Goal: Information Seeking & Learning: Find specific fact

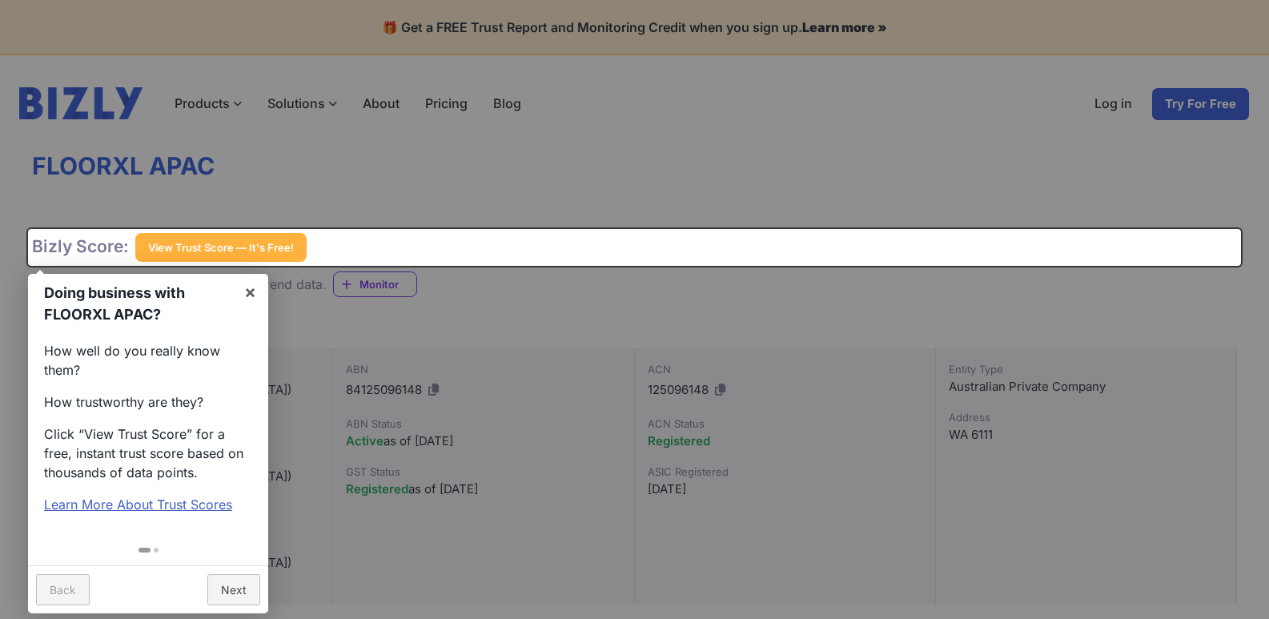
click at [512, 195] on div at bounding box center [634, 309] width 1269 height 619
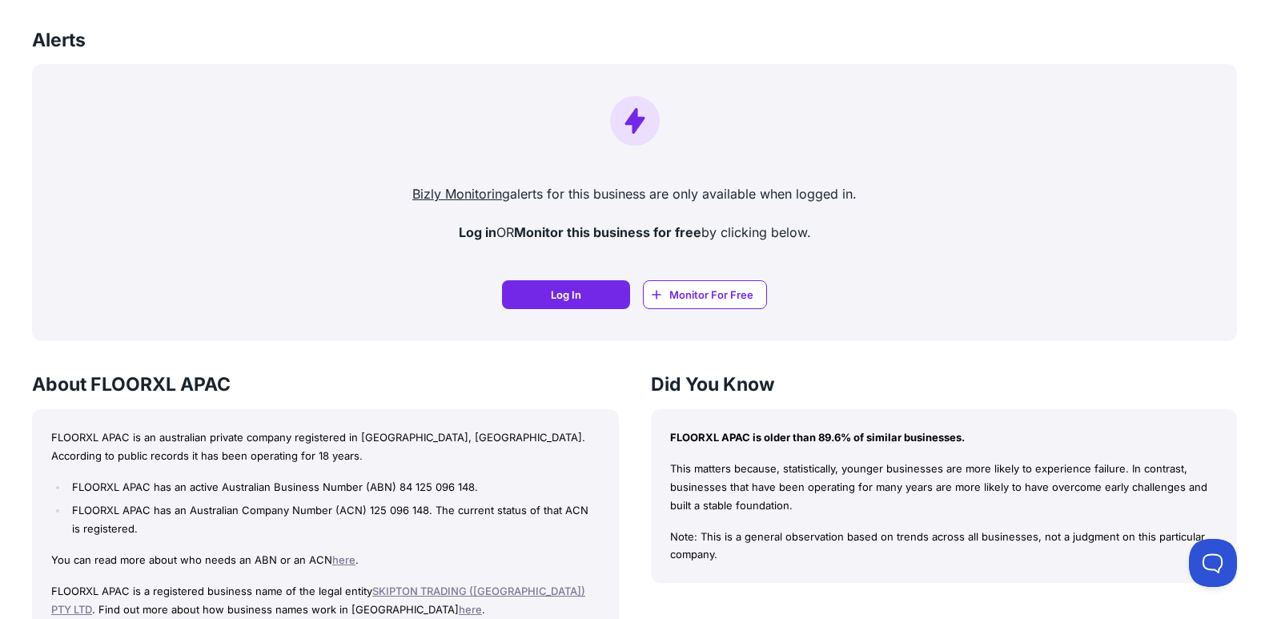
scroll to position [1121, 0]
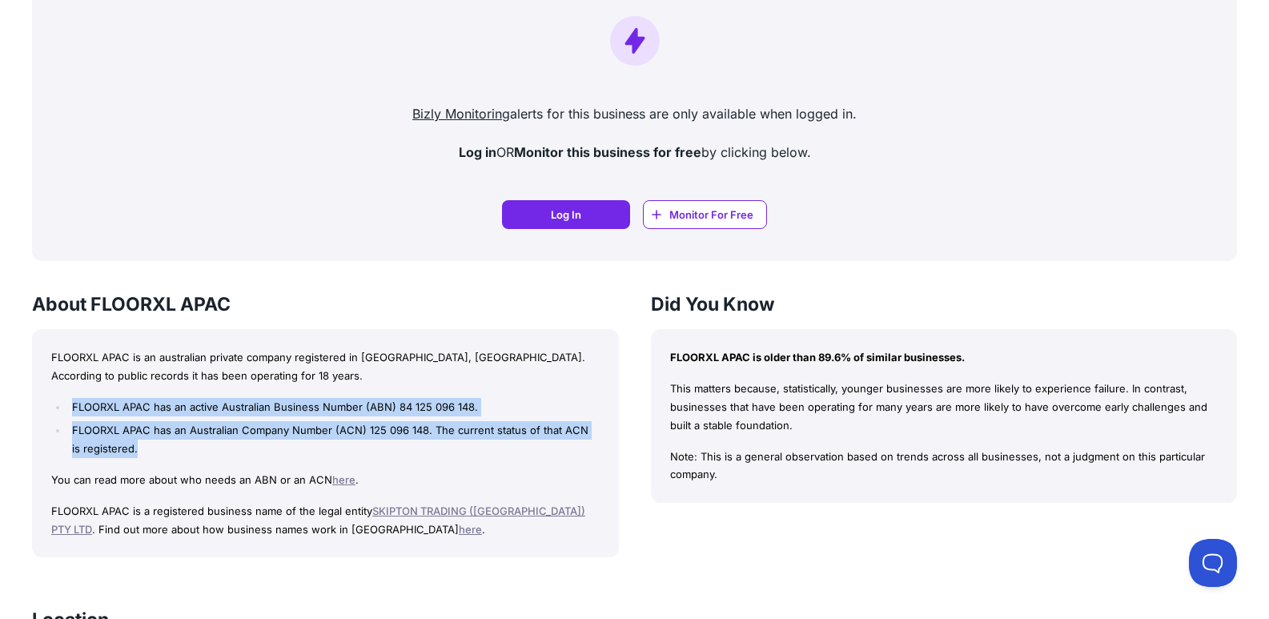
drag, startPoint x: 72, startPoint y: 350, endPoint x: 201, endPoint y: 393, distance: 136.0
click at [201, 398] on ul "FLOORXL APAC has an active Australian Business Number (ABN) 84 125 096 148. FLO…" at bounding box center [325, 428] width 549 height 60
copy ul "FLOORXL APAC has an active Australian Business Number (ABN) 84 125 096 148. FLO…"
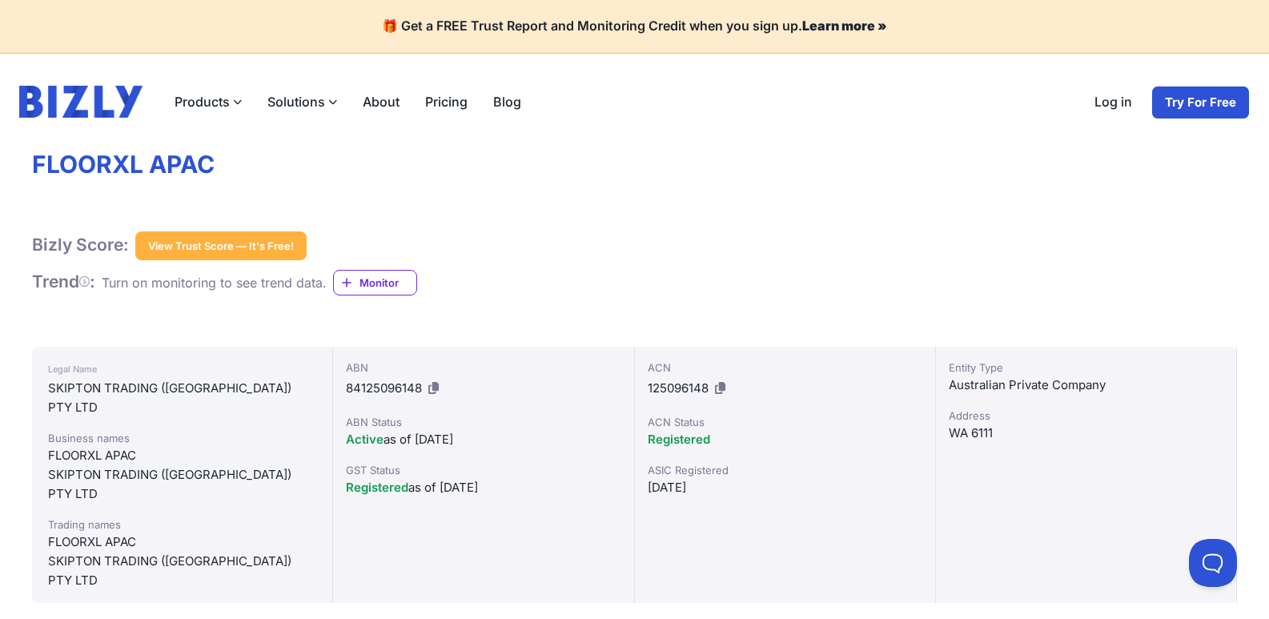
scroll to position [0, 0]
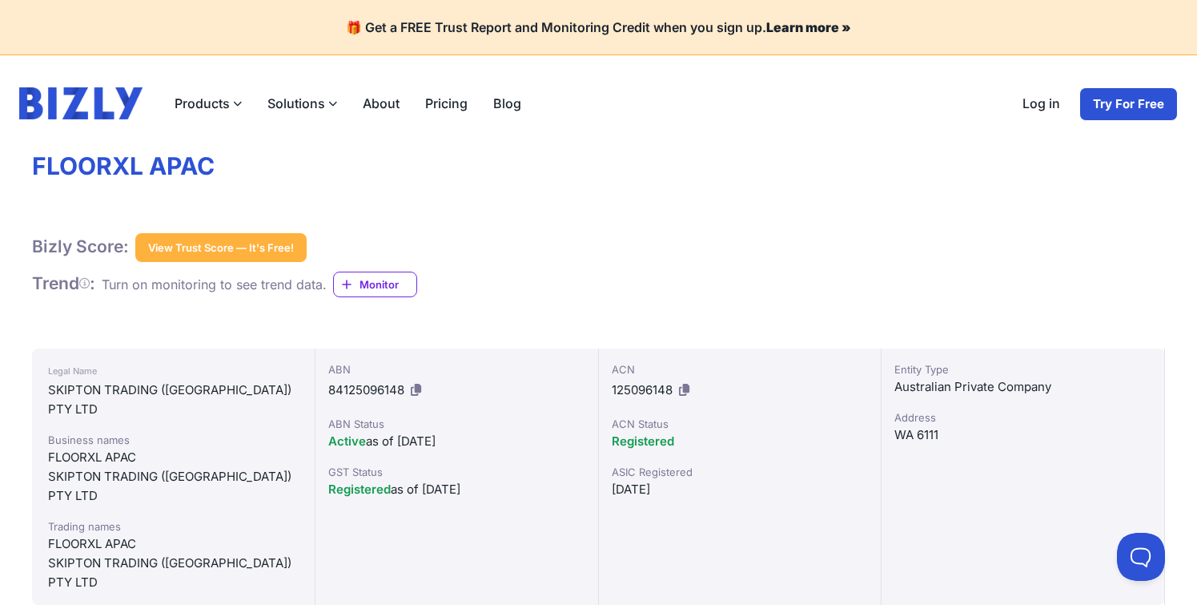
click at [685, 389] on icon at bounding box center [684, 390] width 10 height 12
drag, startPoint x: 404, startPoint y: 388, endPoint x: 330, endPoint y: 393, distance: 73.8
click at [330, 393] on span "84125096148" at bounding box center [366, 389] width 76 height 15
copy span "84125096148"
drag, startPoint x: 49, startPoint y: 389, endPoint x: 258, endPoint y: 394, distance: 209.1
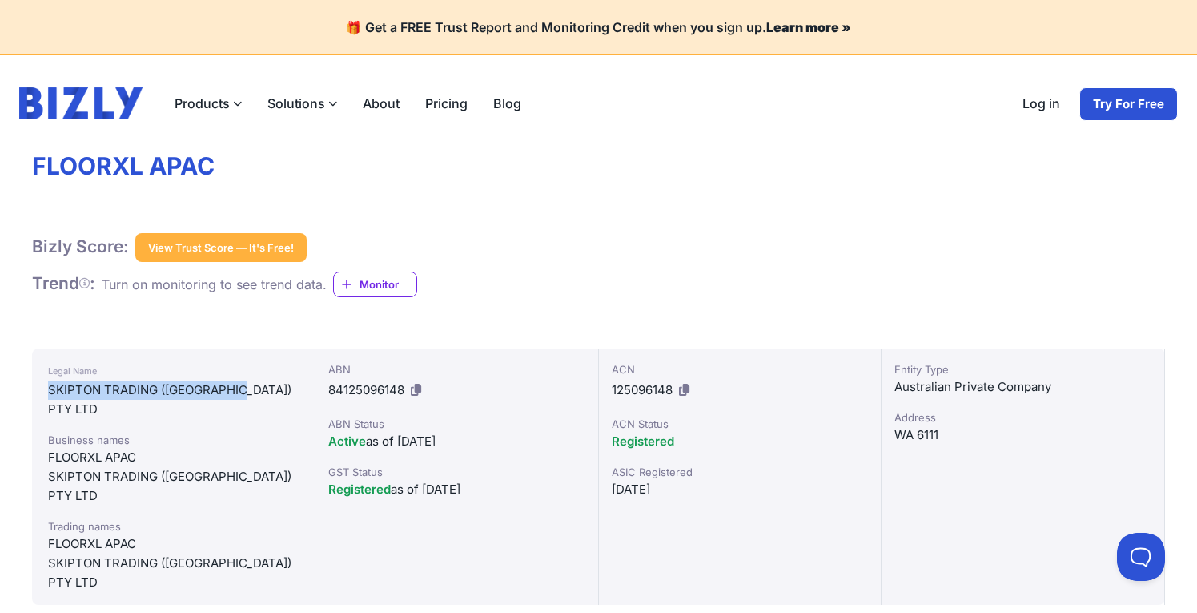
click at [258, 394] on div "SKIPTON TRADING (WA) PTY LTD" at bounding box center [173, 399] width 251 height 38
copy div "SKIPTON TRADING (WA) PTY LTD"
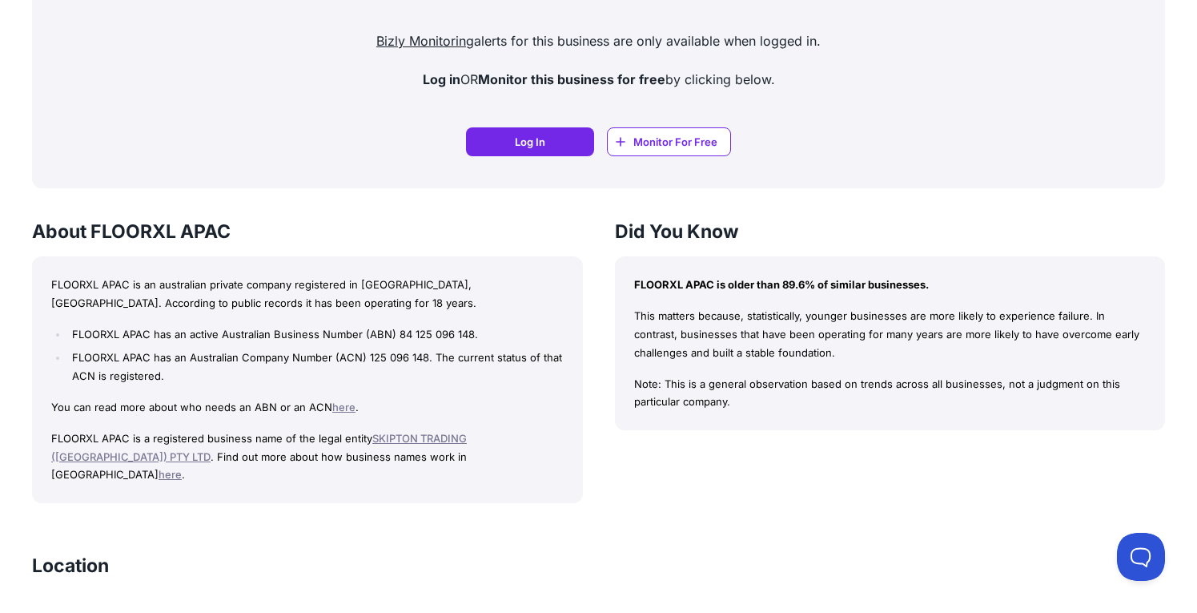
scroll to position [1166, 0]
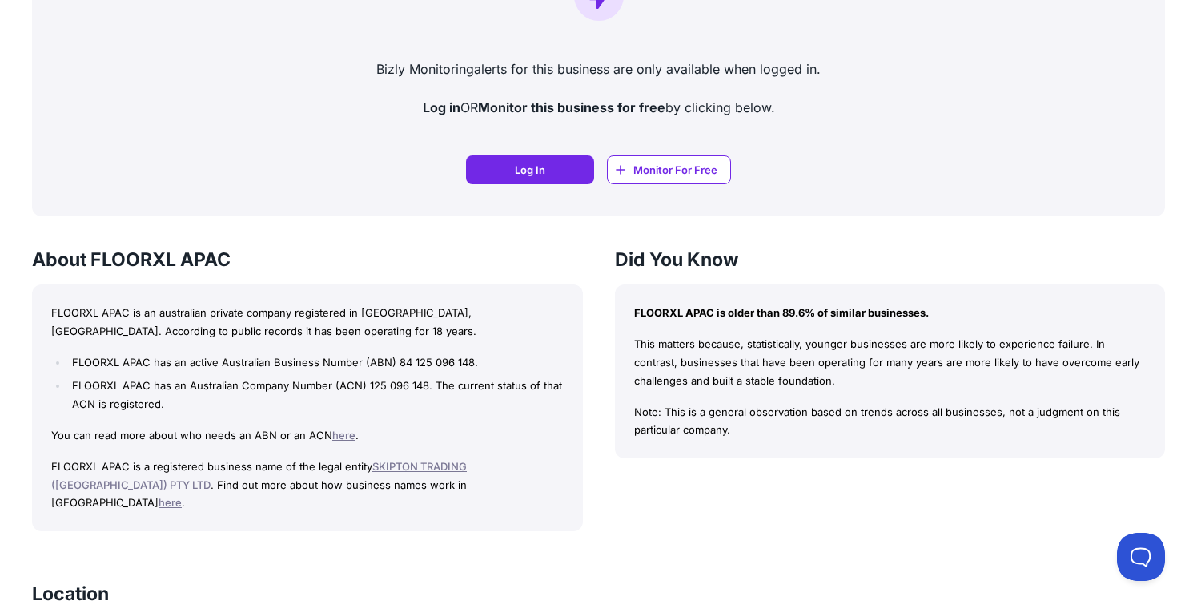
click at [340, 428] on link "here" at bounding box center [343, 434] width 23 height 13
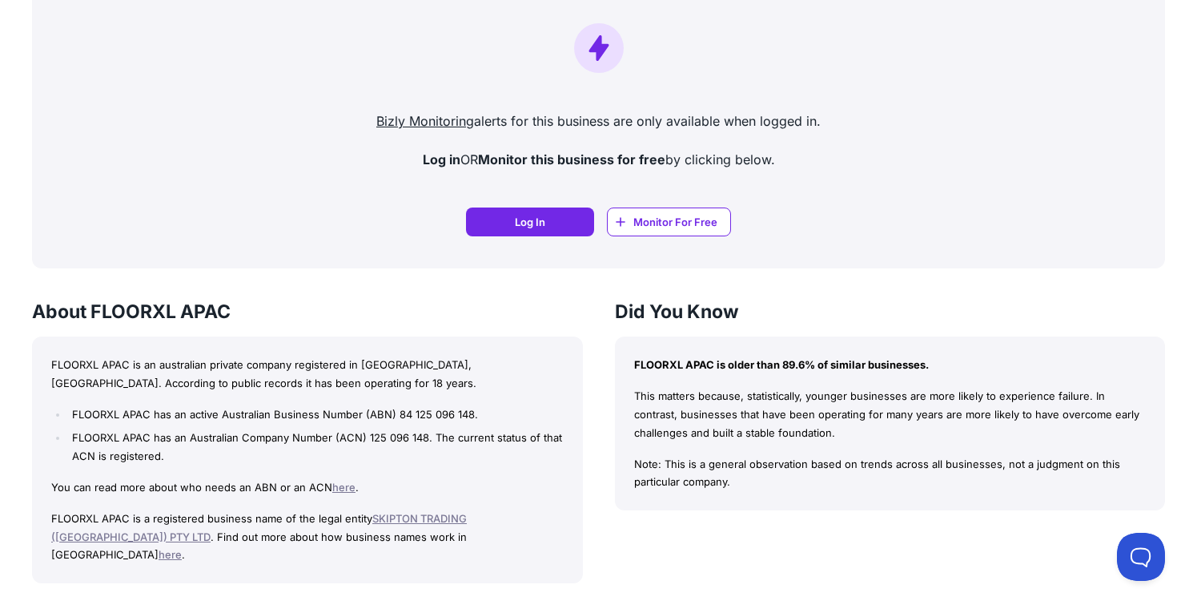
scroll to position [1086, 0]
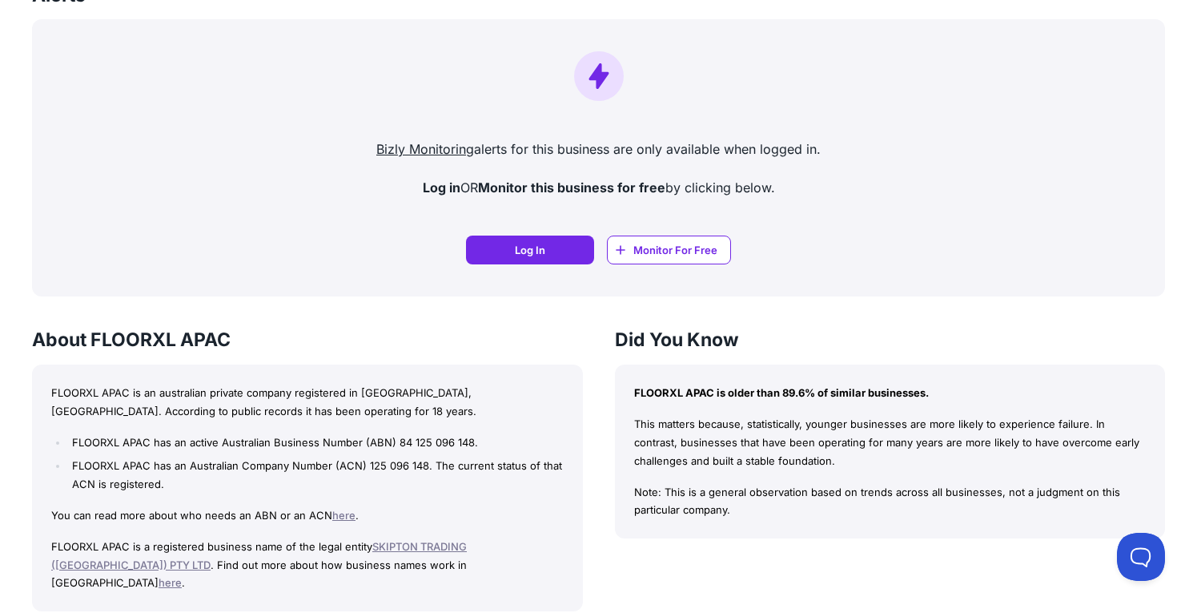
click at [182, 576] on link "here" at bounding box center [170, 582] width 23 height 13
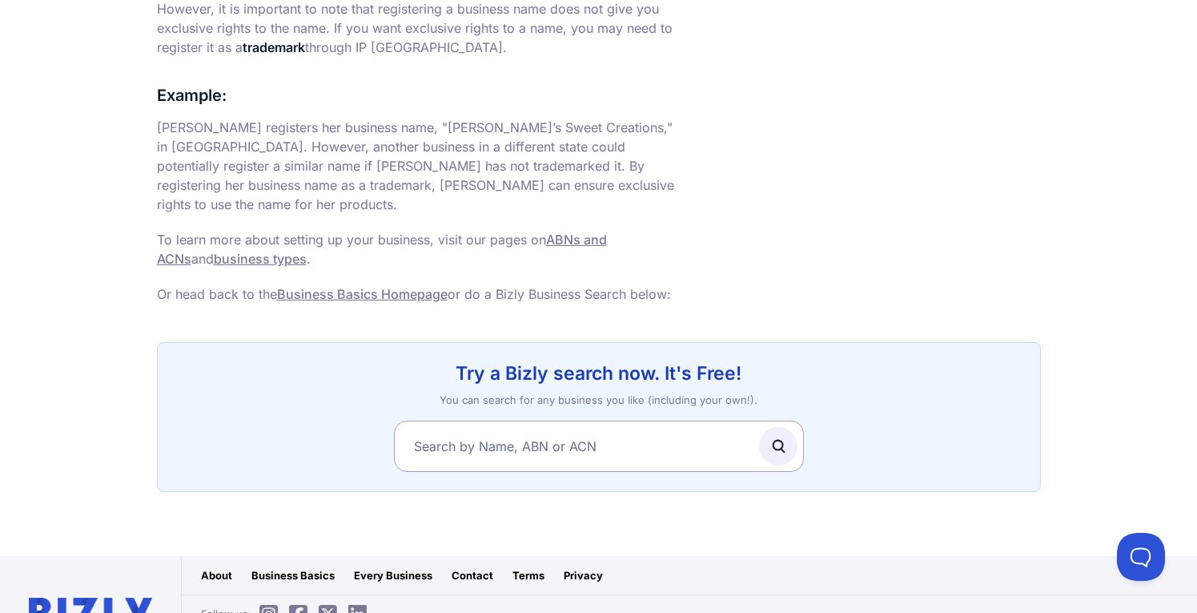
scroll to position [1159, 0]
click at [298, 612] on icon at bounding box center [298, 613] width 18 height 1
